Goal: Obtain resource: Obtain resource

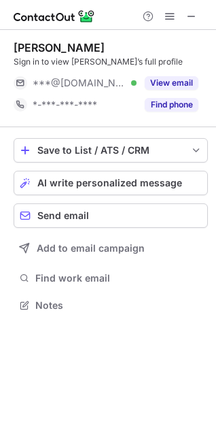
scroll to position [296, 216]
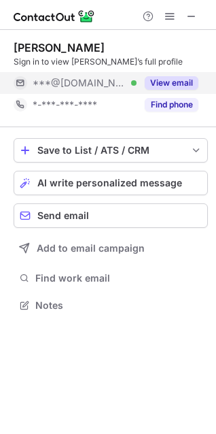
click at [166, 80] on button "View email" at bounding box center [172, 83] width 54 height 14
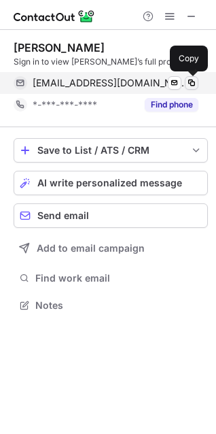
click at [189, 79] on span at bounding box center [192, 83] width 11 height 11
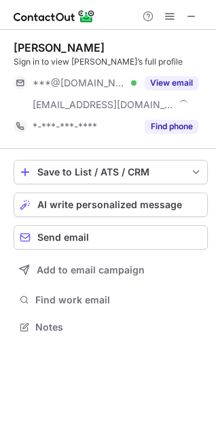
scroll to position [318, 216]
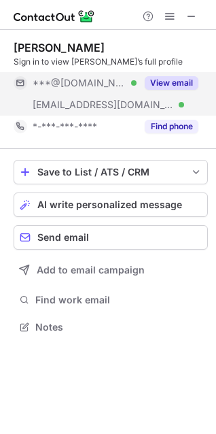
click at [158, 80] on button "View email" at bounding box center [172, 83] width 54 height 14
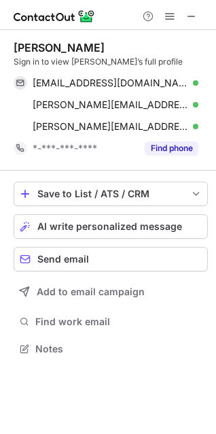
scroll to position [340, 216]
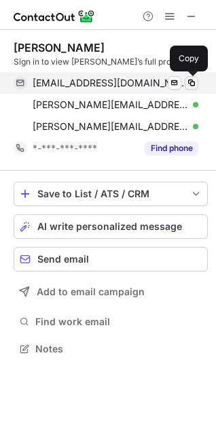
click at [193, 82] on span at bounding box center [192, 83] width 11 height 11
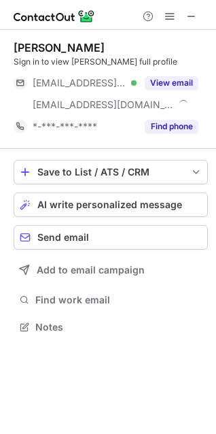
scroll to position [318, 216]
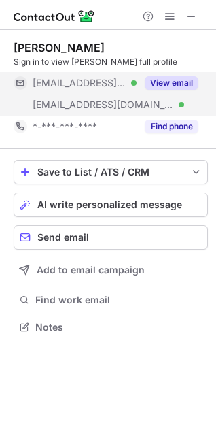
click at [172, 84] on button "View email" at bounding box center [172, 83] width 54 height 14
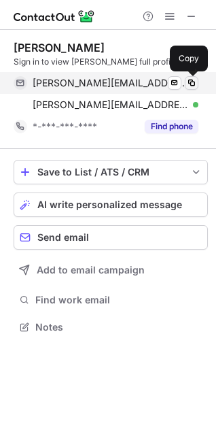
click at [191, 80] on span at bounding box center [192, 83] width 11 height 11
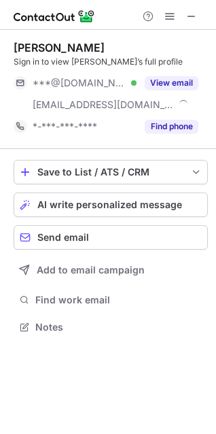
scroll to position [318, 216]
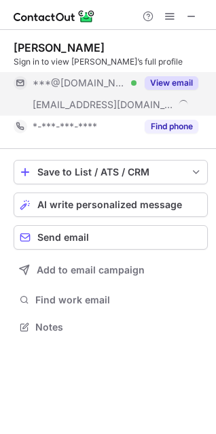
click at [165, 82] on button "View email" at bounding box center [172, 83] width 54 height 14
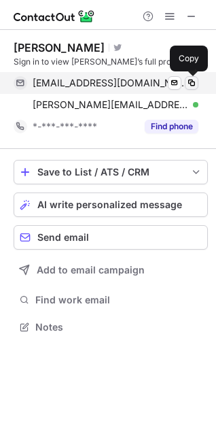
click at [192, 78] on span at bounding box center [192, 83] width 11 height 11
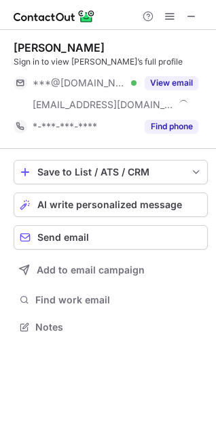
scroll to position [318, 216]
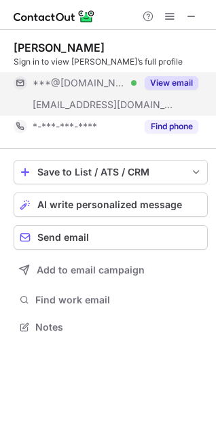
click at [164, 85] on button "View email" at bounding box center [172, 83] width 54 height 14
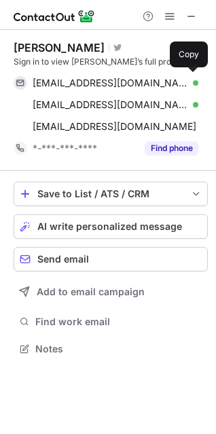
scroll to position [340, 216]
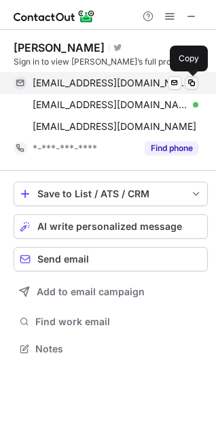
click at [193, 83] on span at bounding box center [192, 83] width 11 height 11
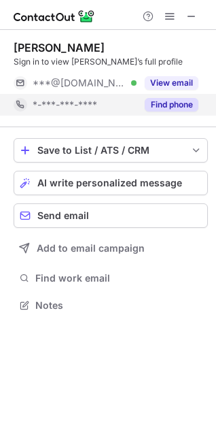
scroll to position [296, 216]
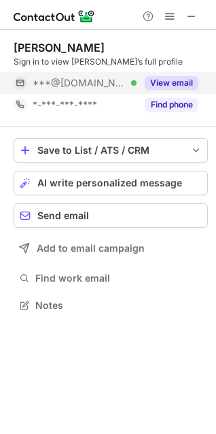
click at [145, 85] on button "View email" at bounding box center [172, 83] width 54 height 14
